Goal: Task Accomplishment & Management: Manage account settings

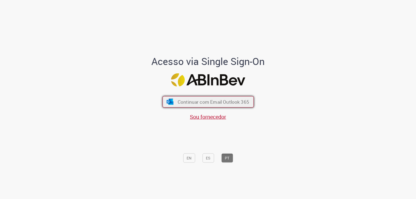
click at [243, 104] on span "Continuar com Email Outlook 365" at bounding box center [212, 101] width 71 height 6
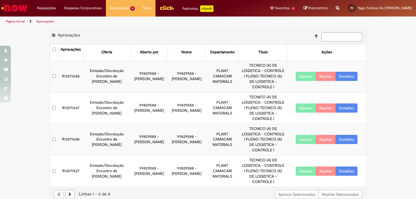
click at [304, 74] on button "Aprovar" at bounding box center [305, 76] width 20 height 9
click at [304, 103] on button "Aprovar" at bounding box center [305, 107] width 20 height 9
click at [305, 135] on button "Aprovar" at bounding box center [305, 139] width 20 height 9
click at [304, 166] on button "Aprovar" at bounding box center [305, 170] width 20 height 9
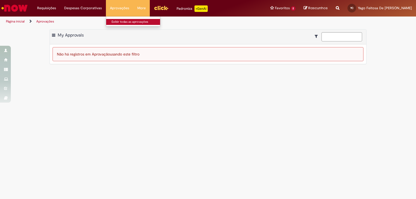
click at [122, 21] on link "Exibir todas as aprovações" at bounding box center [136, 22] width 60 height 6
click at [123, 21] on link "Exibir todas as aprovações" at bounding box center [136, 22] width 60 height 6
